Goal: Information Seeking & Learning: Find contact information

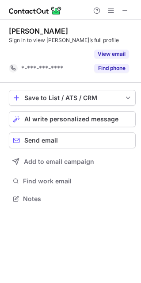
scroll to position [178, 141]
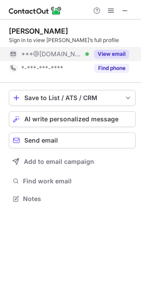
click at [54, 54] on span "***@hotmail.com" at bounding box center [51, 54] width 61 height 8
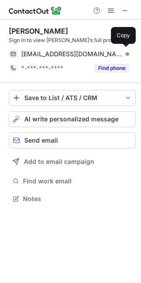
click at [54, 54] on span "hapunabeach@hotmail.com" at bounding box center [71, 54] width 101 height 8
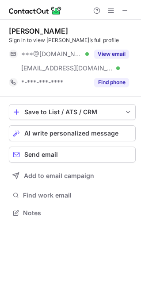
scroll to position [206, 141]
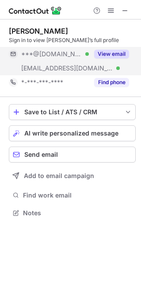
drag, startPoint x: 73, startPoint y: 50, endPoint x: 43, endPoint y: 54, distance: 30.3
click at [43, 54] on span "***@gmail.com" at bounding box center [51, 54] width 61 height 8
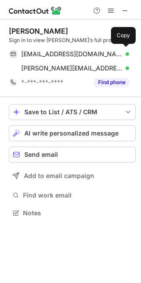
click at [59, 54] on span "amspatafora@gmail.com" at bounding box center [71, 54] width 101 height 8
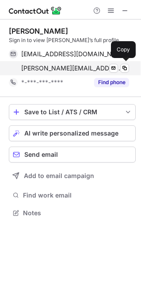
drag, startPoint x: 64, startPoint y: 64, endPoint x: 47, endPoint y: 68, distance: 16.9
click at [64, 64] on span "andrew_spatafora@emerson.edu" at bounding box center [71, 68] width 101 height 8
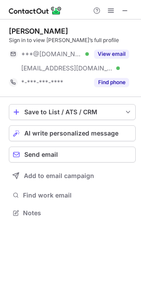
scroll to position [206, 141]
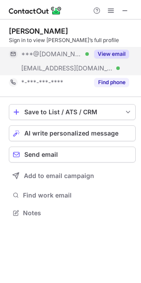
click at [47, 50] on span "***@gmail.com" at bounding box center [51, 54] width 61 height 8
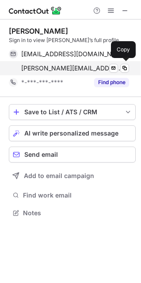
click at [58, 66] on span "anne.friedman@gayforgood.org" at bounding box center [71, 68] width 101 height 8
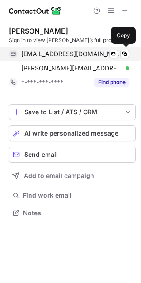
drag, startPoint x: 62, startPoint y: 49, endPoint x: 16, endPoint y: 54, distance: 45.4
click at [62, 49] on div "annemfriedman@gmail.com Verified Send email Copy" at bounding box center [69, 54] width 120 height 14
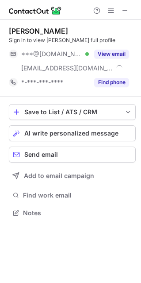
scroll to position [206, 141]
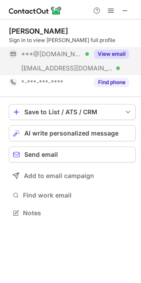
click at [53, 64] on span "***@gayforgood.org" at bounding box center [67, 68] width 92 height 8
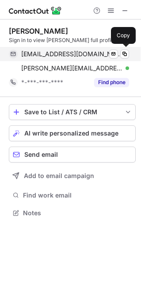
drag, startPoint x: 53, startPoint y: 53, endPoint x: 47, endPoint y: 53, distance: 5.3
click at [53, 53] on span "lindsey_gallimore@yahoo.com" at bounding box center [71, 54] width 101 height 8
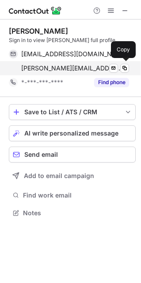
click at [49, 68] on span "lindsey@gayforgood.org" at bounding box center [71, 68] width 101 height 8
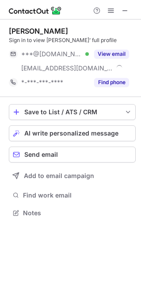
scroll to position [206, 141]
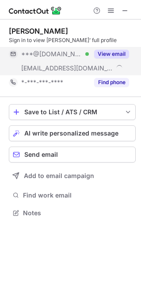
click at [54, 62] on div "[EMAIL_ADDRESS][DOMAIN_NAME]" at bounding box center [49, 68] width 80 height 14
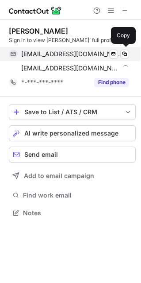
click at [59, 54] on span "arisreyes0911@gmail.com" at bounding box center [71, 54] width 101 height 8
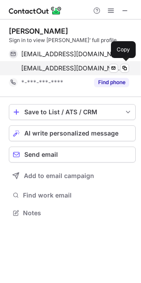
click at [44, 69] on span "aris@gayforgood.org" at bounding box center [71, 68] width 101 height 8
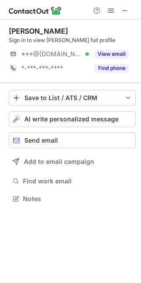
scroll to position [4, 4]
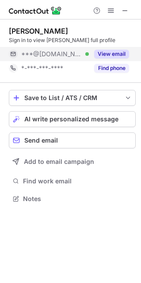
click at [51, 58] on span "***@[DOMAIN_NAME]" at bounding box center [51, 54] width 61 height 8
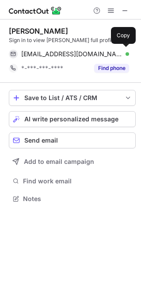
click at [51, 58] on span "[EMAIL_ADDRESS][DOMAIN_NAME]" at bounding box center [71, 54] width 101 height 8
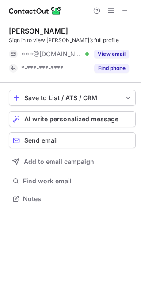
scroll to position [4, 4]
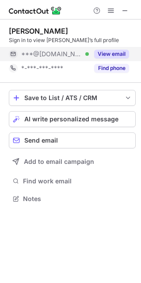
click at [49, 49] on div "***@[DOMAIN_NAME] Verified" at bounding box center [49, 54] width 80 height 14
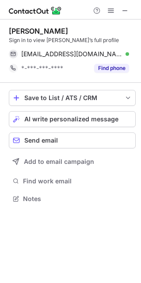
click at [39, 32] on div "[PERSON_NAME]" at bounding box center [38, 31] width 59 height 9
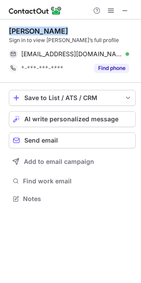
click at [39, 32] on div "[PERSON_NAME]" at bounding box center [38, 31] width 59 height 9
copy div "[PERSON_NAME]"
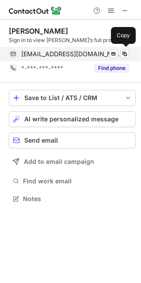
click at [57, 57] on span "[EMAIL_ADDRESS][DOMAIN_NAME]" at bounding box center [71, 54] width 101 height 8
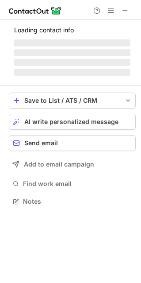
scroll to position [206, 141]
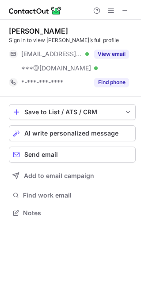
scroll to position [206, 141]
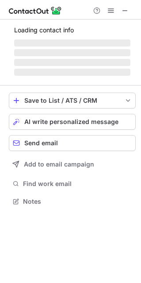
scroll to position [4, 4]
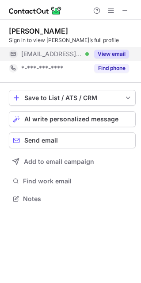
click at [46, 54] on span "[EMAIL_ADDRESS][DOMAIN_NAME]" at bounding box center [51, 54] width 61 height 8
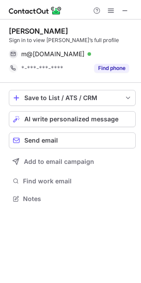
click at [31, 30] on div "[PERSON_NAME]" at bounding box center [38, 31] width 59 height 9
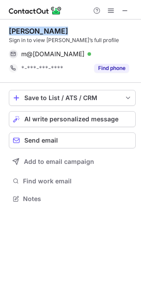
click at [31, 30] on div "[PERSON_NAME]" at bounding box center [38, 31] width 59 height 9
copy div "[PERSON_NAME]"
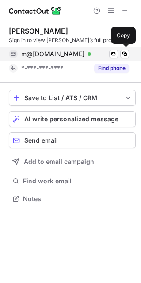
click at [56, 54] on span "m@[DOMAIN_NAME]" at bounding box center [52, 54] width 63 height 8
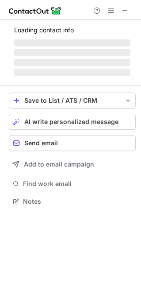
scroll to position [206, 141]
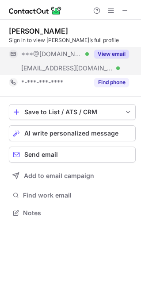
click at [46, 63] on div "***@gs.com Verified" at bounding box center [49, 68] width 80 height 14
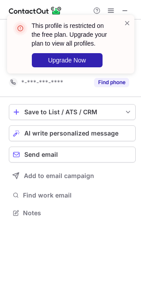
click at [46, 31] on header "This profile is restricted on the free plan. Upgrade your plan to view all prof…" at bounding box center [72, 34] width 81 height 27
click at [66, 34] on header "This profile is restricted on the free plan. Upgrade your plan to view all prof…" at bounding box center [72, 34] width 81 height 27
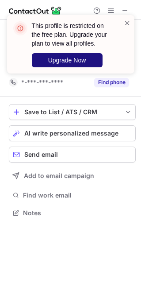
click at [62, 59] on span "Upgrade Now" at bounding box center [67, 60] width 38 height 7
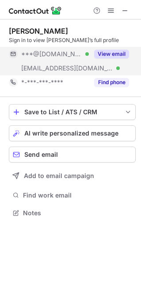
click at [49, 57] on span "***@[DOMAIN_NAME]" at bounding box center [51, 54] width 61 height 8
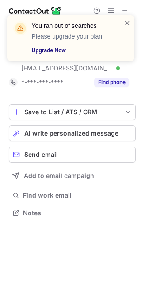
click at [48, 49] on link "Upgrade Now" at bounding box center [72, 50] width 81 height 9
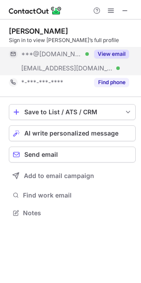
click at [43, 58] on span "***@[DOMAIN_NAME]" at bounding box center [51, 54] width 61 height 8
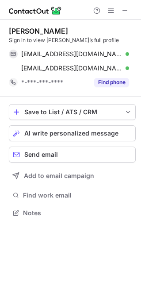
click at [46, 30] on div "Sudarshini Tyagi" at bounding box center [38, 31] width 59 height 9
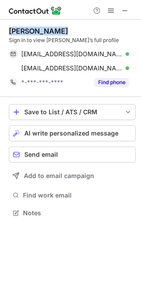
click at [46, 30] on div "Sudarshini Tyagi" at bounding box center [38, 31] width 59 height 9
copy div "Sudarshini Tyagi"
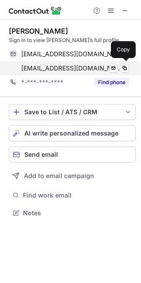
click at [50, 70] on span "sudarshini.tyagi@gs.com" at bounding box center [71, 68] width 101 height 8
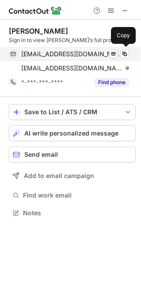
click at [66, 51] on span "tyagisudarshini@gmail.com" at bounding box center [71, 54] width 101 height 8
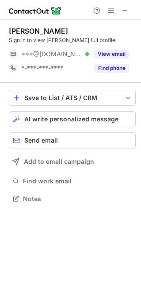
scroll to position [4, 4]
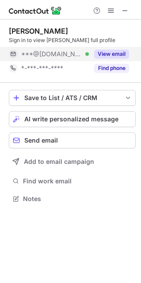
click at [45, 55] on span "***@[DOMAIN_NAME]" at bounding box center [51, 54] width 61 height 8
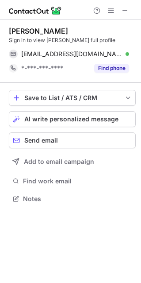
click at [33, 30] on div "[PERSON_NAME]" at bounding box center [38, 31] width 59 height 9
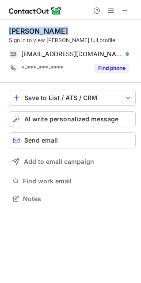
click at [33, 30] on div "[PERSON_NAME]" at bounding box center [38, 31] width 59 height 9
copy div "[PERSON_NAME]"
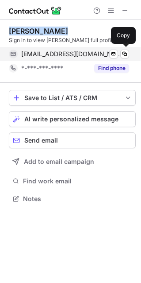
click at [61, 54] on span "[EMAIL_ADDRESS][DOMAIN_NAME]" at bounding box center [71, 54] width 101 height 8
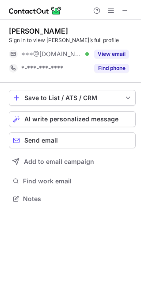
scroll to position [4, 4]
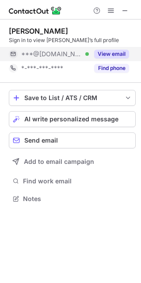
click at [48, 57] on span "***@[DOMAIN_NAME]" at bounding box center [51, 54] width 61 height 8
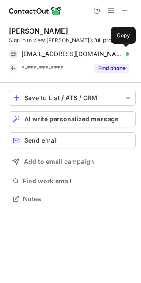
click at [48, 57] on span "jessicaambrosio@gmail.com" at bounding box center [71, 54] width 101 height 8
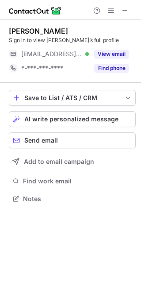
scroll to position [4, 4]
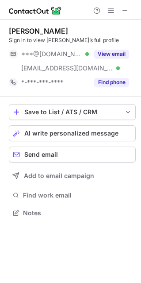
scroll to position [206, 141]
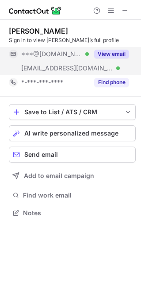
click at [52, 61] on div "***@guardiandentistry.com Verified" at bounding box center [49, 68] width 80 height 14
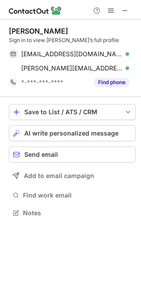
click at [30, 31] on div "Daniel Jin" at bounding box center [38, 31] width 59 height 9
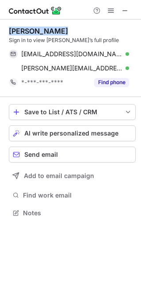
click at [30, 31] on div "Daniel Jin" at bounding box center [38, 31] width 59 height 9
copy div "Daniel Jin"
click at [30, 31] on div "Daniel Jin" at bounding box center [38, 31] width 59 height 9
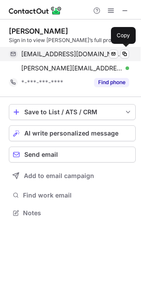
click at [67, 56] on span "jinheesung@gmail.com" at bounding box center [71, 54] width 101 height 8
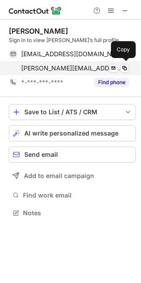
click at [68, 69] on span "daniel.jin@guardiandentistry.com" at bounding box center [71, 68] width 101 height 8
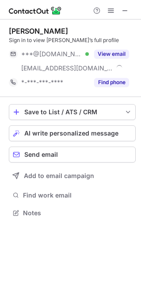
scroll to position [206, 141]
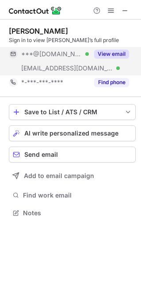
click at [40, 59] on div "***@[DOMAIN_NAME] Verified" at bounding box center [49, 54] width 80 height 14
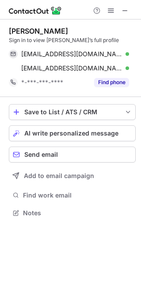
click at [33, 31] on div "[PERSON_NAME]" at bounding box center [38, 31] width 59 height 9
click at [33, 31] on div "Misbah Noorani" at bounding box center [38, 31] width 59 height 9
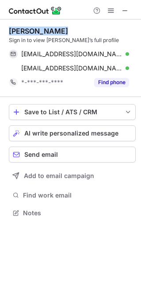
click at [33, 31] on div "Misbah Noorani" at bounding box center [38, 31] width 59 height 9
copy div "Misbah Noorani"
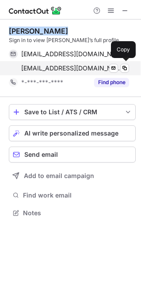
click at [59, 69] on span "nooranim@wnet.org" at bounding box center [71, 68] width 101 height 8
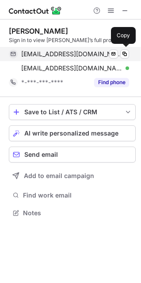
click at [64, 52] on span "misbahnoorani0@gmail.com" at bounding box center [71, 54] width 101 height 8
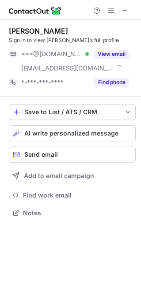
scroll to position [206, 141]
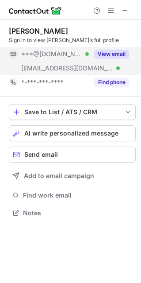
click at [54, 59] on div "***@[DOMAIN_NAME] Verified" at bounding box center [49, 54] width 80 height 14
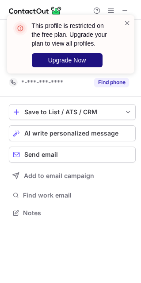
click at [70, 57] on span "Upgrade Now" at bounding box center [67, 60] width 38 height 7
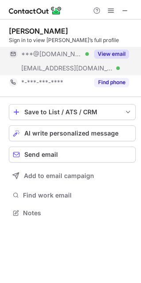
click at [43, 63] on div "[EMAIL_ADDRESS][DOMAIN_NAME] Verified" at bounding box center [49, 68] width 80 height 14
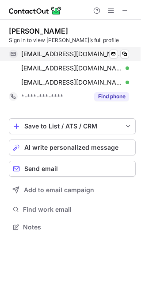
scroll to position [220, 141]
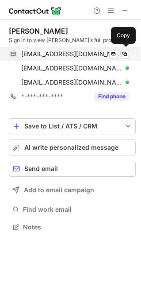
click at [67, 53] on span "sasankhmunukutla@gmail.com" at bounding box center [71, 54] width 101 height 8
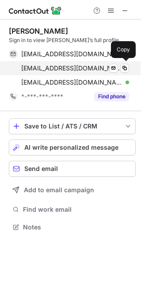
click at [58, 66] on span "sasankh@terradot.earth" at bounding box center [71, 68] width 101 height 8
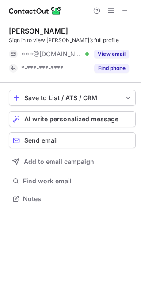
scroll to position [4, 4]
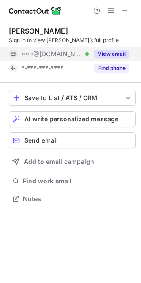
click at [41, 55] on span "***@gmail.com" at bounding box center [51, 54] width 61 height 8
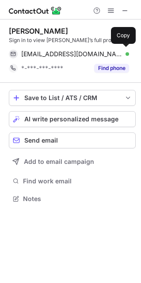
click at [41, 55] on span "jensenmegan23@gmail.com" at bounding box center [71, 54] width 101 height 8
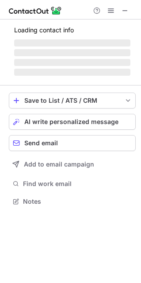
scroll to position [206, 141]
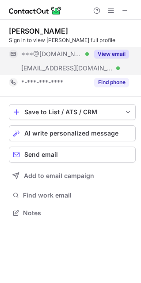
click at [40, 59] on div "***@gmail.com Verified" at bounding box center [49, 54] width 80 height 14
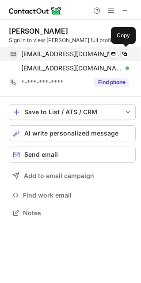
click at [56, 59] on div "shaheenkhurana@gmail.com Verified Send email Copy" at bounding box center [69, 54] width 120 height 14
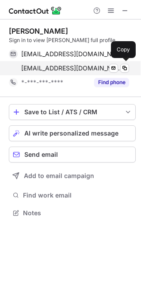
click at [64, 65] on span "skhurana@fcps.edu" at bounding box center [71, 68] width 101 height 8
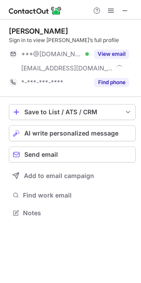
scroll to position [206, 141]
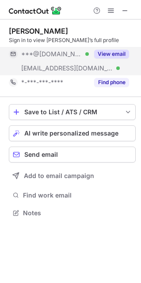
click at [51, 54] on span "***@[DOMAIN_NAME]" at bounding box center [51, 54] width 61 height 8
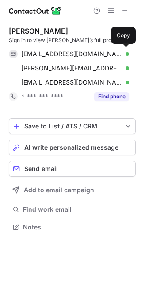
scroll to position [220, 141]
click at [51, 54] on span "gmckenney@gmail.com" at bounding box center [71, 54] width 101 height 8
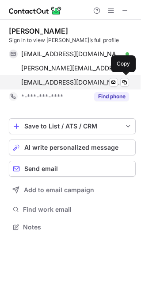
click at [57, 83] on span "jchapman@egmworld.org" at bounding box center [71, 82] width 101 height 8
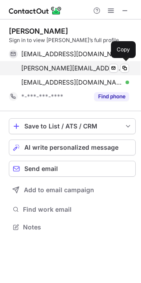
drag, startPoint x: 62, startPoint y: 65, endPoint x: 46, endPoint y: 65, distance: 15.9
click at [62, 65] on span "john@johnandheather.com" at bounding box center [71, 68] width 101 height 8
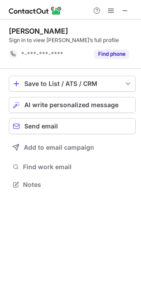
scroll to position [178, 141]
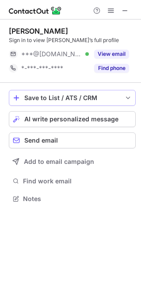
scroll to position [192, 141]
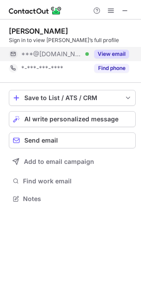
click at [36, 51] on span "***@[DOMAIN_NAME]" at bounding box center [51, 54] width 61 height 8
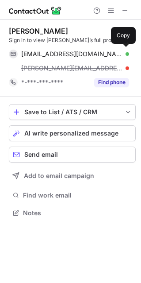
scroll to position [206, 141]
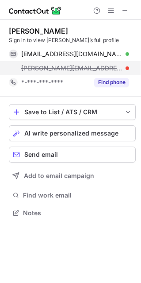
click at [47, 64] on span "[PERSON_NAME][EMAIL_ADDRESS][DOMAIN_NAME]" at bounding box center [71, 68] width 101 height 8
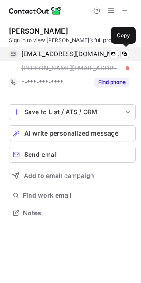
click at [66, 56] on span "[EMAIL_ADDRESS][DOMAIN_NAME]" at bounding box center [71, 54] width 101 height 8
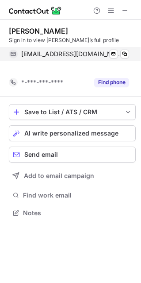
scroll to position [192, 141]
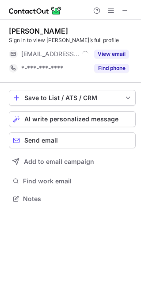
scroll to position [192, 141]
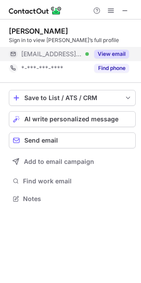
click at [44, 54] on span "***@ab-inbev.com" at bounding box center [51, 54] width 61 height 8
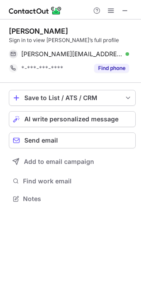
click at [35, 34] on div "Luz Delgado" at bounding box center [38, 31] width 59 height 9
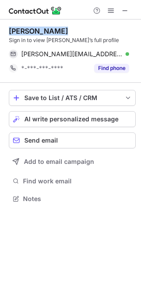
click at [35, 34] on div "Luz Delgado" at bounding box center [38, 31] width 59 height 9
copy div "Luz Delgado"
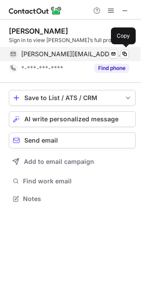
click at [49, 56] on span "luz.delgado@ab-inbev.com" at bounding box center [71, 54] width 101 height 8
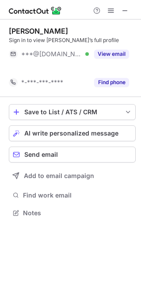
scroll to position [192, 141]
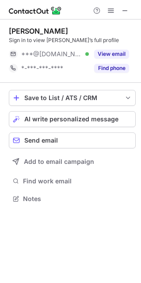
click at [50, 28] on div "Esther Ocampo" at bounding box center [38, 31] width 59 height 9
click at [50, 28] on div "[PERSON_NAME]" at bounding box center [38, 31] width 59 height 9
copy div "Ocampo"
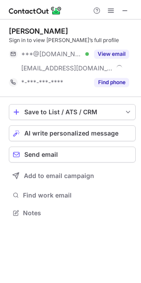
scroll to position [206, 141]
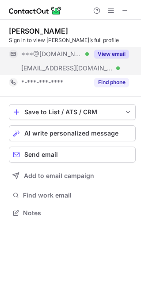
click at [53, 57] on span "***@gmail.com" at bounding box center [51, 54] width 61 height 8
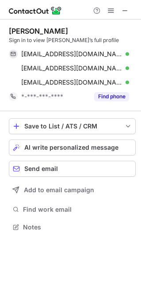
scroll to position [220, 141]
click at [48, 28] on div "Sarah Arce Zamora" at bounding box center [38, 31] width 59 height 9
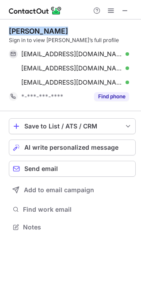
click at [48, 28] on div "Sarah Arce Zamora" at bounding box center [38, 31] width 59 height 9
copy div "Sarah Arce Zamora"
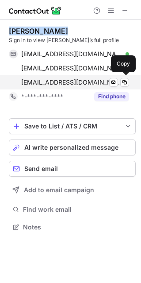
click at [57, 79] on span "sarce@childrennow.org" at bounding box center [71, 82] width 101 height 8
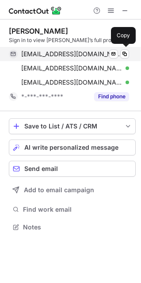
click at [64, 52] on span "mistymarine@gmail.com" at bounding box center [71, 54] width 101 height 8
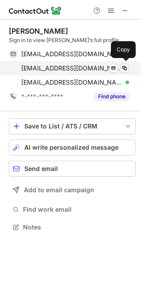
click at [77, 67] on span "sarahrosecz@gmail.com" at bounding box center [71, 68] width 101 height 8
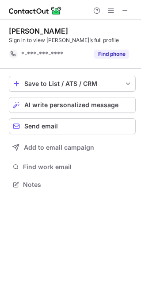
scroll to position [178, 141]
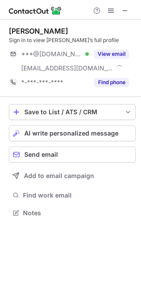
scroll to position [206, 141]
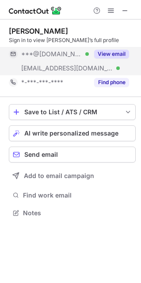
click at [47, 59] on div "***@[DOMAIN_NAME] Verified" at bounding box center [49, 54] width 80 height 14
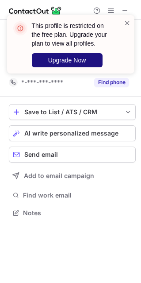
click at [66, 59] on span "Upgrade Now" at bounding box center [67, 60] width 38 height 7
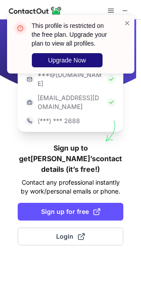
click at [70, 58] on span "Upgrade Now" at bounding box center [67, 60] width 38 height 7
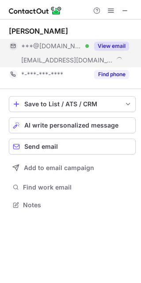
scroll to position [198, 141]
click at [39, 45] on span "***@gmail.com" at bounding box center [51, 46] width 61 height 8
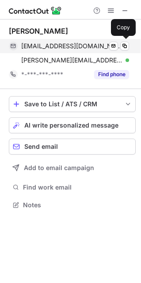
click at [58, 50] on div "andrewlurker@gmail.com Verified Send email Copy" at bounding box center [69, 46] width 120 height 14
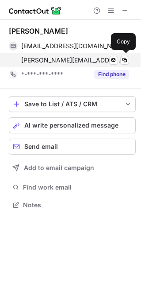
click at [62, 59] on span "andrew.lurker@pacificlife.com" at bounding box center [71, 60] width 101 height 8
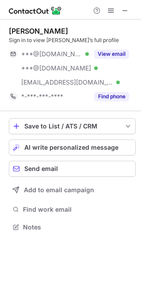
scroll to position [220, 141]
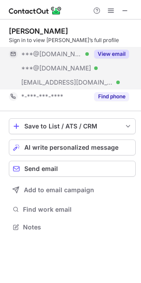
click at [50, 65] on span "***@hotmail.com" at bounding box center [56, 68] width 70 height 8
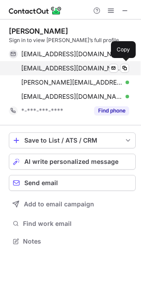
click at [56, 67] on span "vcota95@gmail.com" at bounding box center [71, 68] width 101 height 8
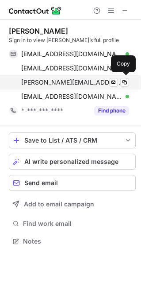
click at [50, 78] on span "victor.maya.1@hotmail.com" at bounding box center [71, 82] width 101 height 8
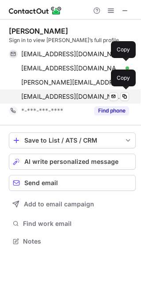
drag, startPoint x: 38, startPoint y: 95, endPoint x: 30, endPoint y: 93, distance: 8.2
click at [38, 95] on span "vcota@smes.org" at bounding box center [71, 97] width 101 height 8
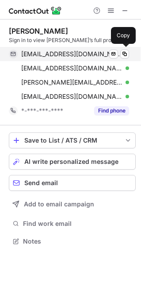
drag, startPoint x: 50, startPoint y: 50, endPoint x: 8, endPoint y: 42, distance: 42.6
click at [50, 50] on span "cota642@gmail.com" at bounding box center [71, 54] width 101 height 8
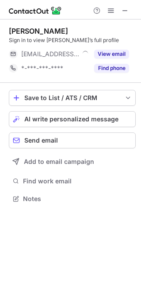
scroll to position [4, 4]
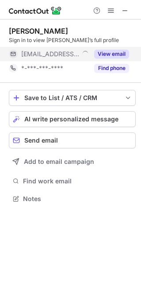
drag, startPoint x: 28, startPoint y: 51, endPoint x: 43, endPoint y: 54, distance: 15.8
click at [43, 54] on span "[EMAIL_ADDRESS][DOMAIN_NAME]" at bounding box center [50, 54] width 58 height 8
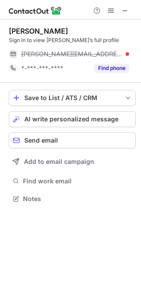
click at [64, 52] on span "[PERSON_NAME][EMAIL_ADDRESS][DOMAIN_NAME]" at bounding box center [71, 54] width 101 height 8
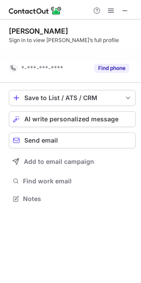
scroll to position [178, 141]
